Goal: Transaction & Acquisition: Purchase product/service

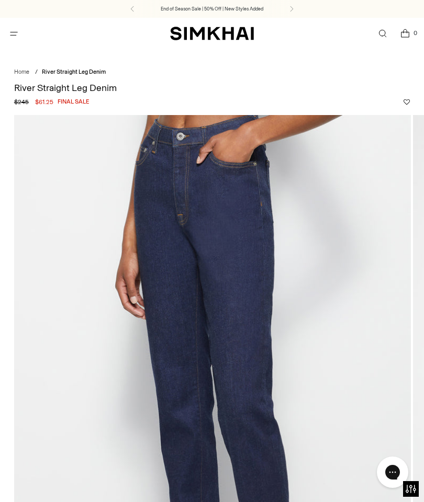
click at [379, 36] on icon "Open search modal" at bounding box center [382, 33] width 11 height 8
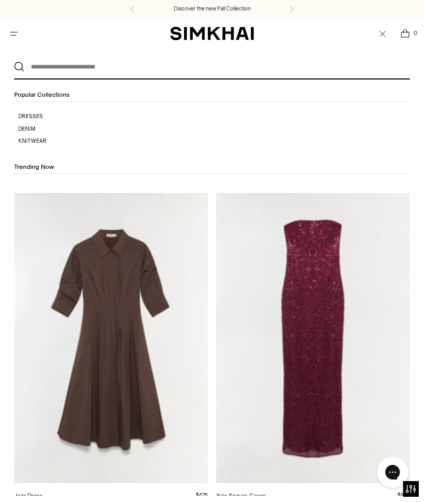
click at [42, 129] on p "Denim" at bounding box center [214, 129] width 392 height 8
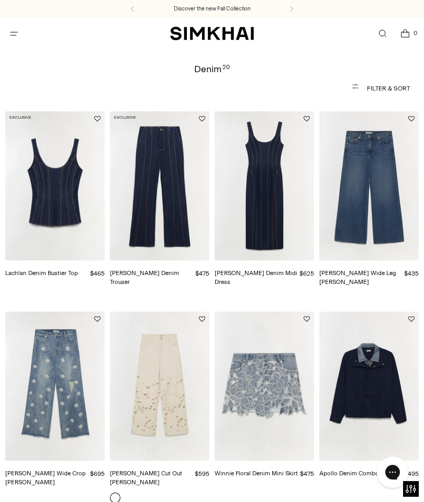
click at [381, 88] on button "Filter & Sort" at bounding box center [212, 88] width 396 height 21
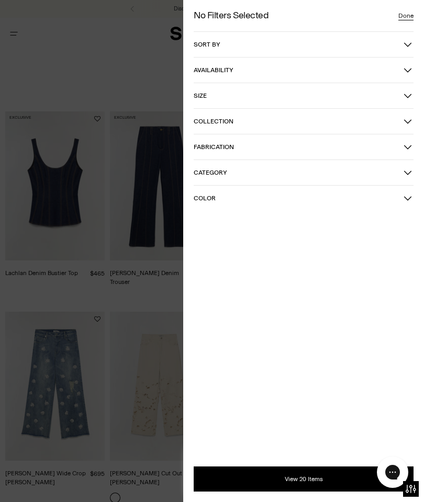
click at [412, 37] on button "Sort by" at bounding box center [304, 44] width 220 height 25
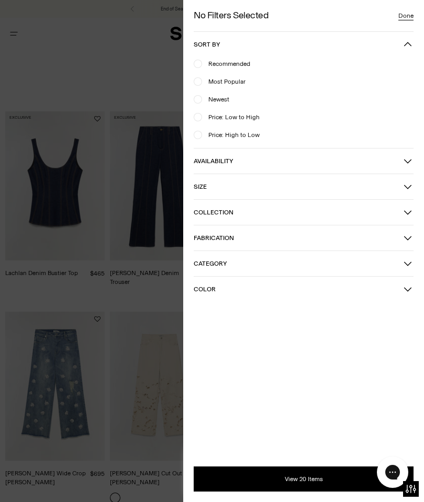
click at [220, 272] on button "Category" at bounding box center [304, 263] width 220 height 25
click at [205, 283] on span "Bottoms" at bounding box center [217, 282] width 30 height 9
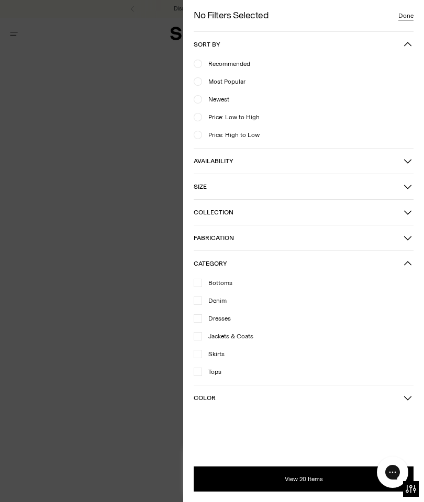
click at [318, 478] on button "View 20 Items" at bounding box center [304, 479] width 220 height 25
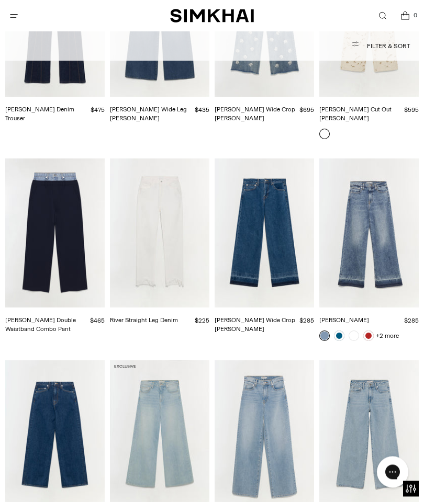
scroll to position [164, 0]
click at [184, 261] on img "River Straight Leg Denim" at bounding box center [159, 233] width 99 height 149
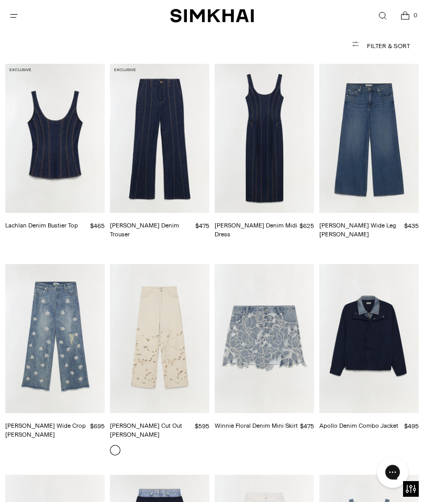
scroll to position [58, 0]
